Goal: Task Accomplishment & Management: Manage account settings

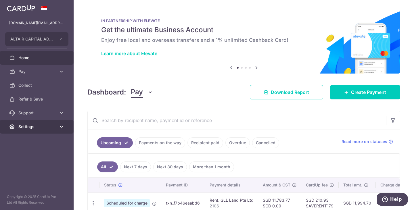
click at [59, 124] on icon at bounding box center [62, 127] width 6 height 6
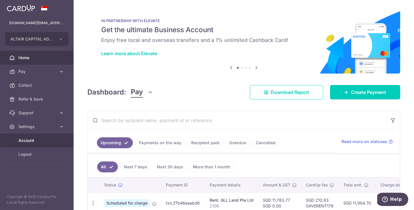
click at [26, 140] on span "Account" at bounding box center [37, 141] width 38 height 6
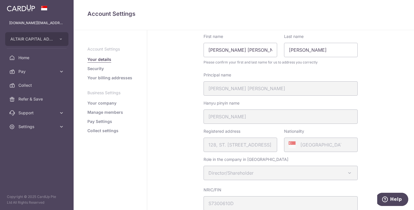
scroll to position [86, 0]
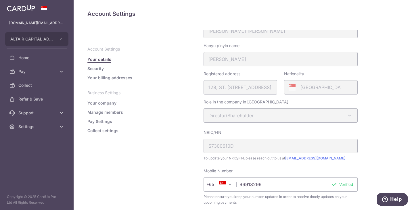
click at [102, 122] on link "Pay Settings" at bounding box center [99, 122] width 25 height 6
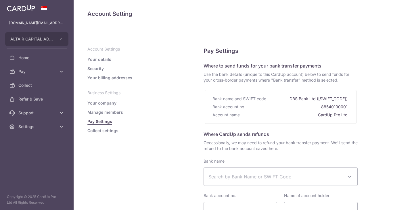
select select
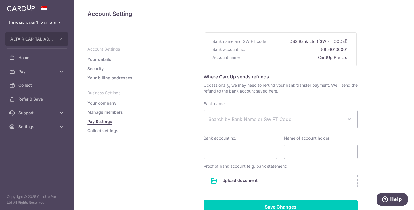
scroll to position [105, 0]
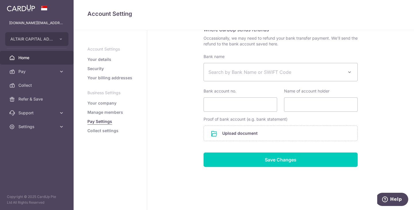
click at [29, 59] on span "Home" at bounding box center [37, 58] width 38 height 6
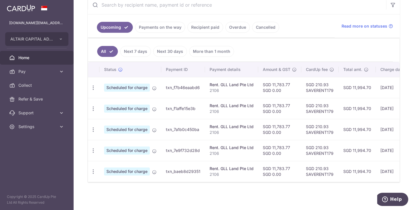
scroll to position [3, 0]
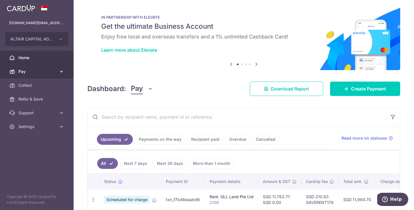
click at [60, 71] on icon at bounding box center [62, 72] width 6 height 6
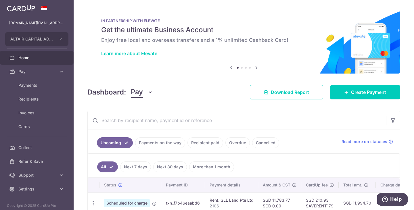
scroll to position [115, 0]
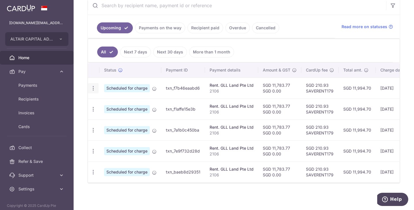
click at [93, 87] on icon "button" at bounding box center [93, 88] width 6 height 6
click at [121, 103] on span "Update payment" at bounding box center [123, 104] width 39 height 7
radio input "true"
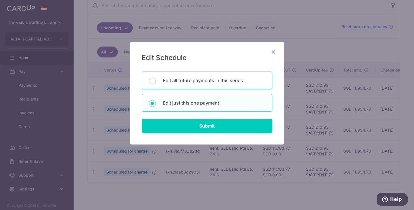
click at [156, 83] on div "Edit all future payments in this series" at bounding box center [207, 81] width 131 height 18
radio input "true"
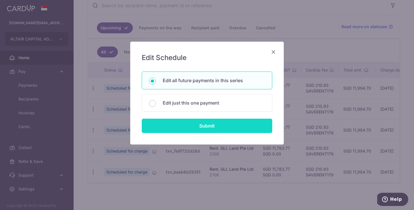
click at [204, 121] on input "Submit" at bounding box center [207, 126] width 131 height 14
radio input "true"
type input "11,783.77"
type input "0.00"
type input "2106"
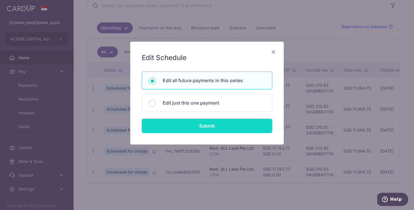
type input "GLL Rent"
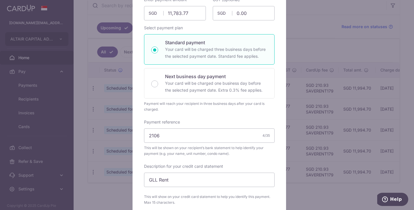
scroll to position [0, 0]
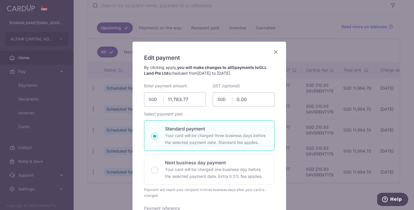
click at [273, 52] on icon "Close" at bounding box center [275, 51] width 7 height 7
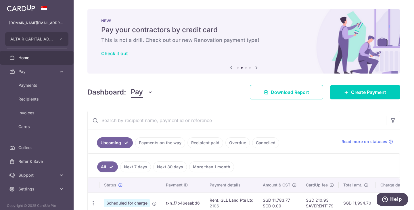
click at [28, 60] on span "Home" at bounding box center [37, 58] width 38 height 6
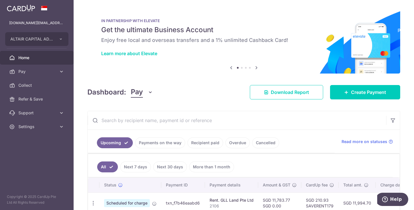
scroll to position [58, 0]
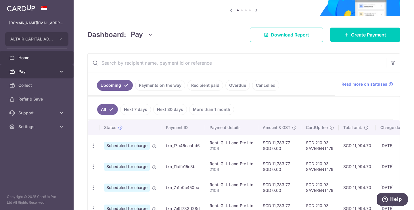
click at [62, 76] on link "Pay" at bounding box center [37, 72] width 74 height 14
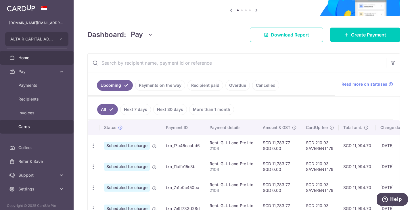
click at [26, 126] on span "Cards" at bounding box center [37, 127] width 38 height 6
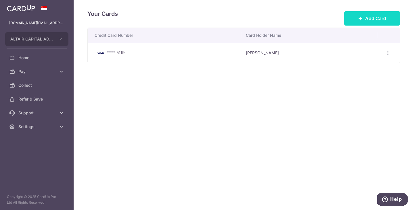
click at [376, 18] on span "Add Card" at bounding box center [375, 18] width 21 height 7
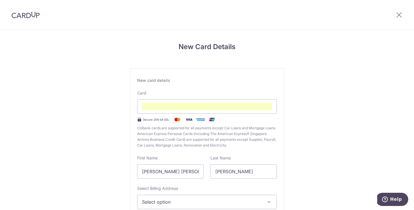
scroll to position [62, 0]
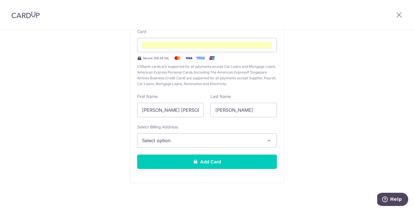
click at [225, 144] on span "Select option" at bounding box center [202, 140] width 120 height 7
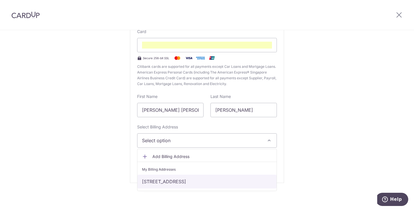
click at [202, 182] on link "[STREET_ADDRESS]" at bounding box center [206, 182] width 139 height 14
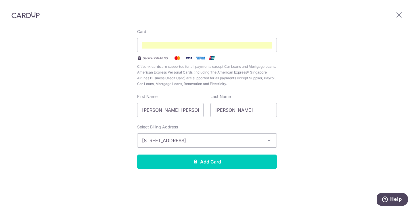
click at [295, 143] on div "New Card Details New card details Card Secure 256-bit SSL Citibank cards are su…" at bounding box center [207, 90] width 414 height 242
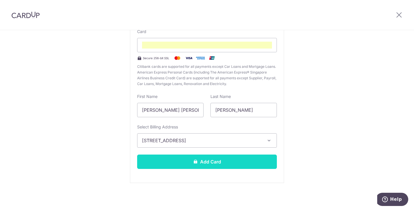
click at [207, 162] on button "Add Card" at bounding box center [207, 162] width 140 height 14
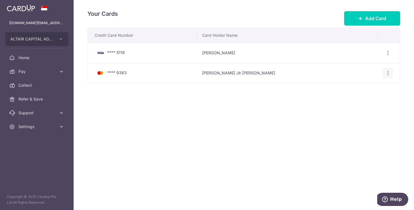
click at [387, 74] on icon "button" at bounding box center [388, 73] width 6 height 6
click at [361, 88] on span "View/Edit" at bounding box center [368, 88] width 39 height 7
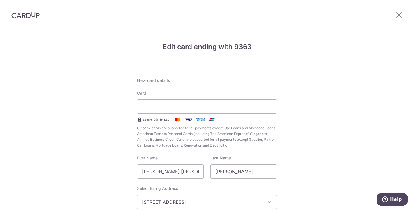
scroll to position [58, 0]
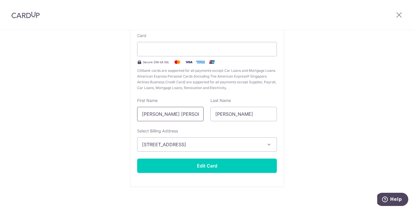
drag, startPoint x: 179, startPoint y: 117, endPoint x: 152, endPoint y: 116, distance: 26.8
click at [152, 116] on input "Gary Jit Meng" at bounding box center [170, 114] width 66 height 14
type input "Gary"
click at [306, 122] on div "Edit card ending with 9363 New card details Card Secure 256-bit SSL Citibank ca…" at bounding box center [207, 94] width 414 height 242
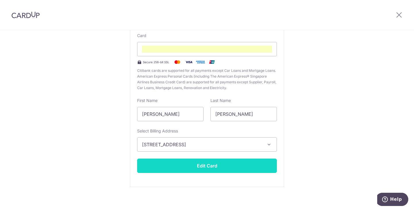
click at [205, 167] on button "Edit Card" at bounding box center [207, 166] width 140 height 14
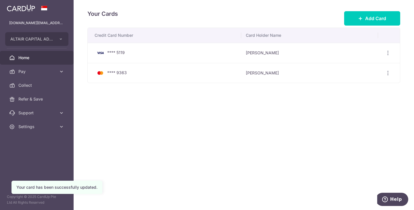
click at [32, 57] on span "Home" at bounding box center [37, 58] width 38 height 6
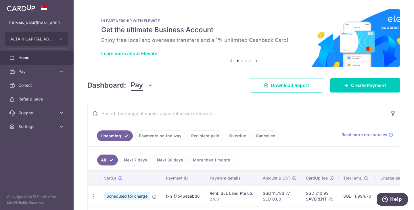
scroll to position [86, 0]
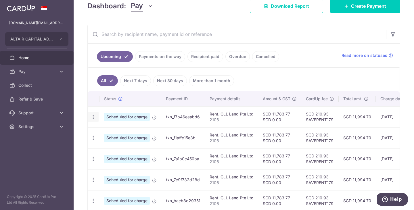
click at [96, 117] on div "Update payment Cancel payment" at bounding box center [93, 117] width 11 height 11
click at [93, 118] on icon "button" at bounding box center [93, 117] width 6 height 6
click at [123, 133] on span "Update payment" at bounding box center [123, 132] width 39 height 7
radio input "true"
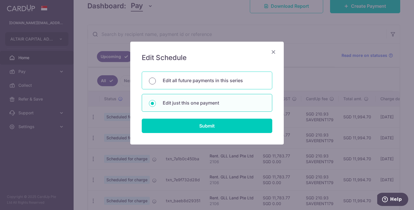
click at [154, 83] on input "Edit all future payments in this series" at bounding box center [152, 81] width 7 height 7
radio input "true"
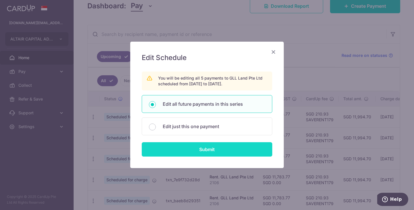
click at [203, 149] on input "Submit" at bounding box center [207, 149] width 131 height 14
radio input "true"
type input "11,783.77"
type input "0.00"
type input "2106"
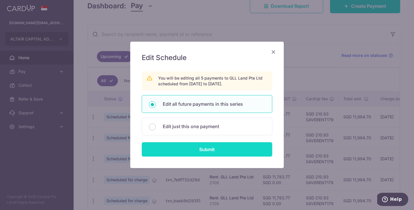
type input "GLL Rent"
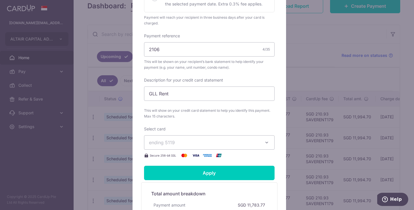
scroll to position [259, 0]
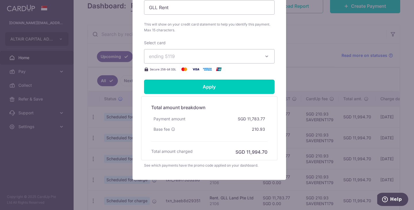
click at [241, 60] on span "ending 5119" at bounding box center [204, 56] width 110 height 7
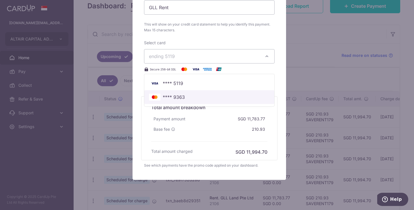
click at [181, 98] on span "**** 9363" at bounding box center [174, 97] width 22 height 7
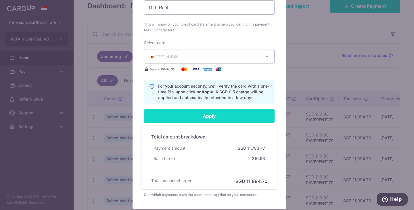
click at [208, 115] on input "Apply" at bounding box center [209, 116] width 131 height 14
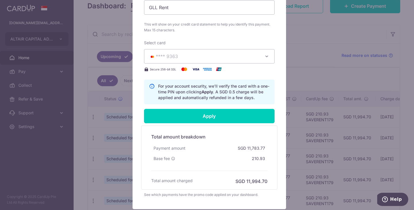
type input "Successfully Applied"
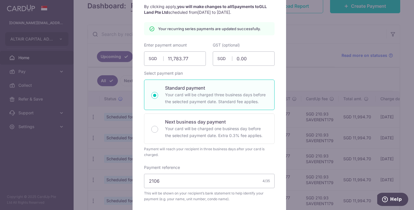
scroll to position [0, 0]
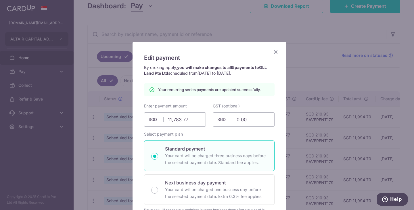
click at [274, 52] on icon "Close" at bounding box center [275, 51] width 7 height 7
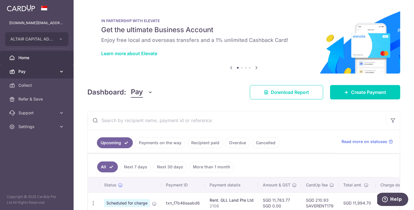
click at [59, 72] on icon at bounding box center [62, 72] width 6 height 6
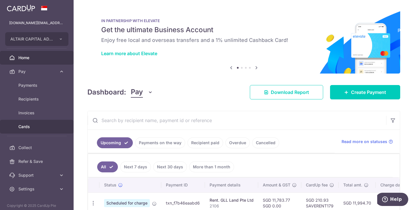
click at [28, 125] on span "Cards" at bounding box center [37, 127] width 38 height 6
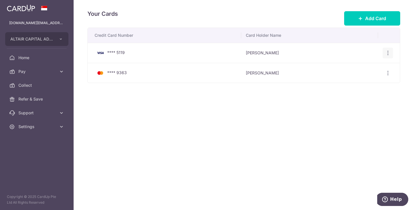
click at [386, 50] on div "View/Edit Delete" at bounding box center [388, 53] width 11 height 11
click at [388, 53] on icon "button" at bounding box center [388, 53] width 6 height 6
click at [357, 82] on span "Delete" at bounding box center [368, 82] width 39 height 7
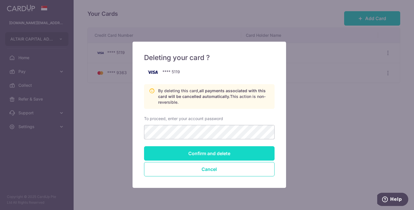
click at [209, 153] on input "Confirm and delete" at bounding box center [209, 153] width 131 height 14
